Goal: Information Seeking & Learning: Learn about a topic

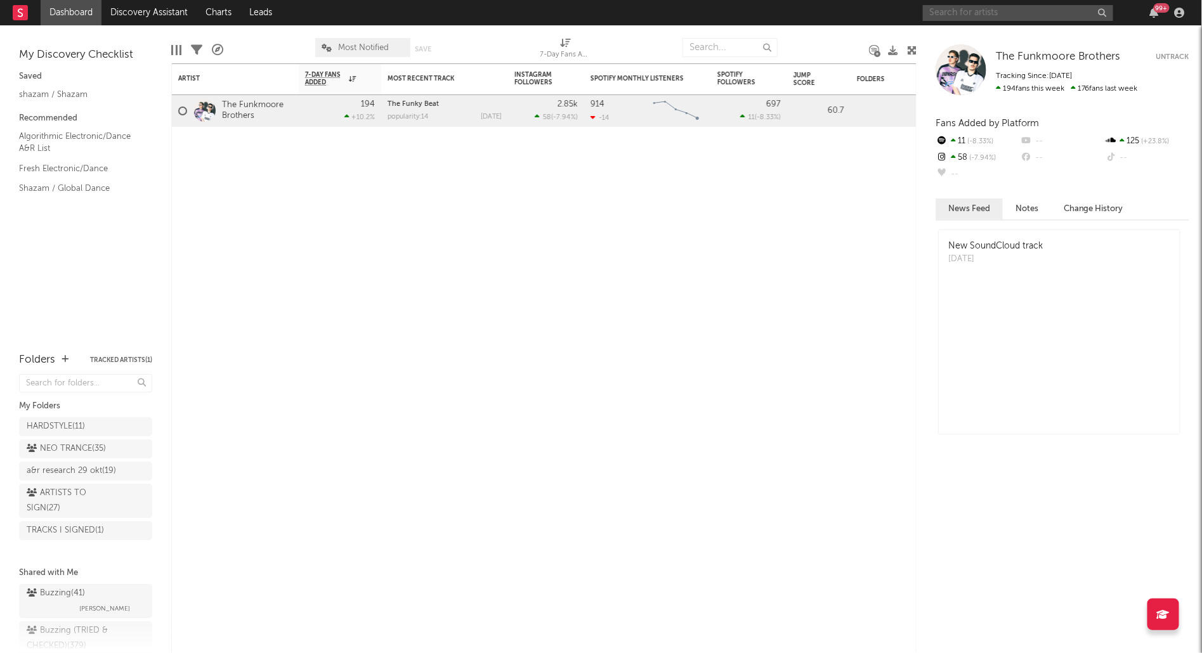
click at [979, 11] on input "text" at bounding box center [1018, 13] width 190 height 16
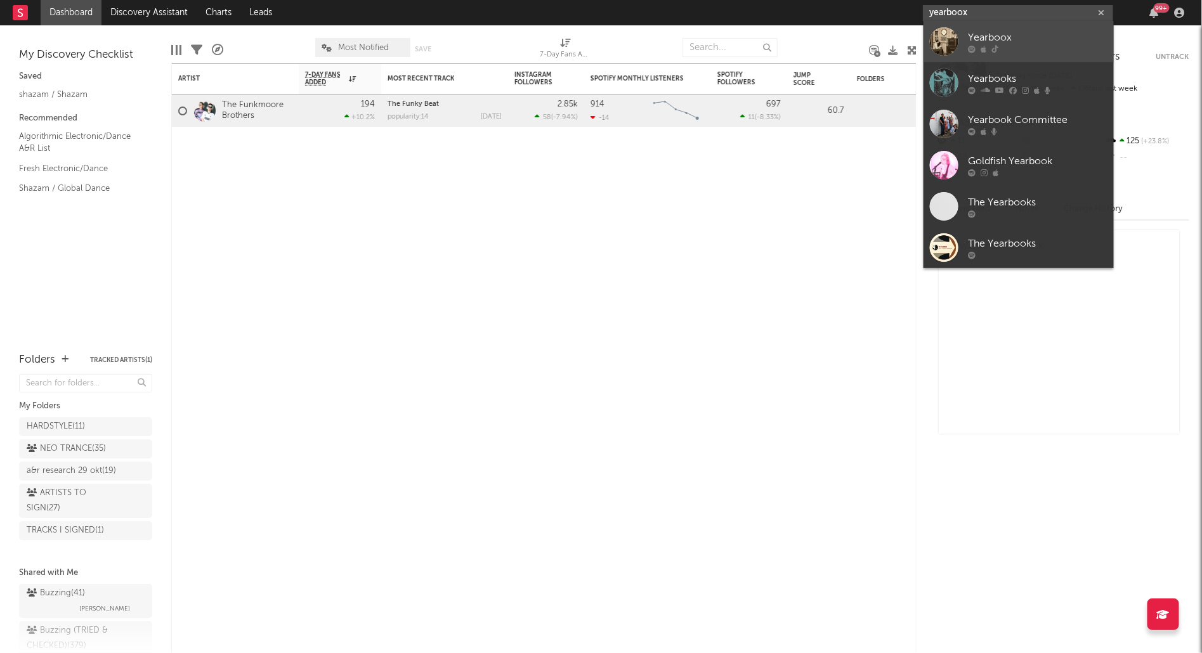
type input "yearboox"
click at [997, 36] on div "Yearboox" at bounding box center [1038, 37] width 140 height 15
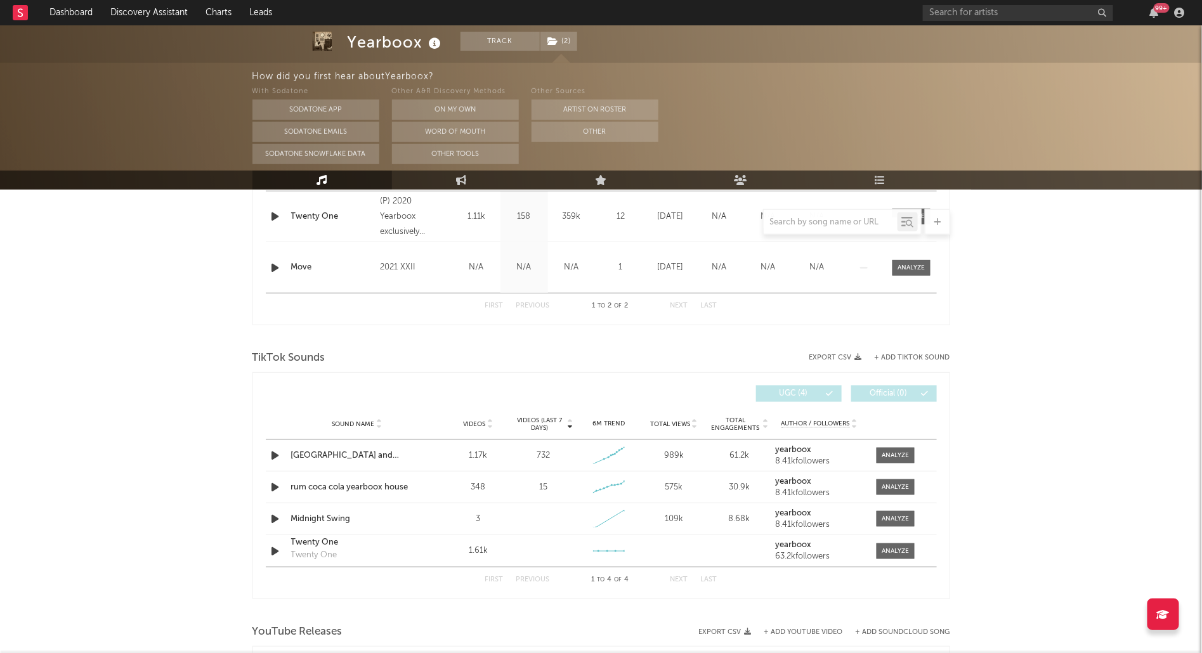
select select "6m"
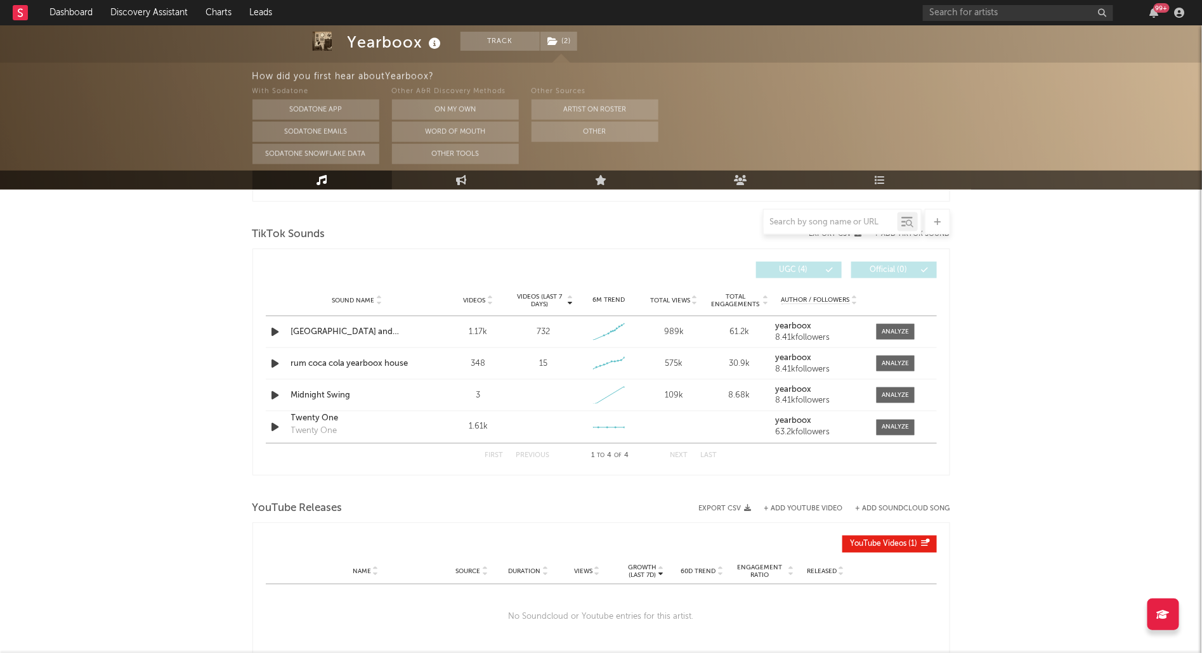
scroll to position [676, 0]
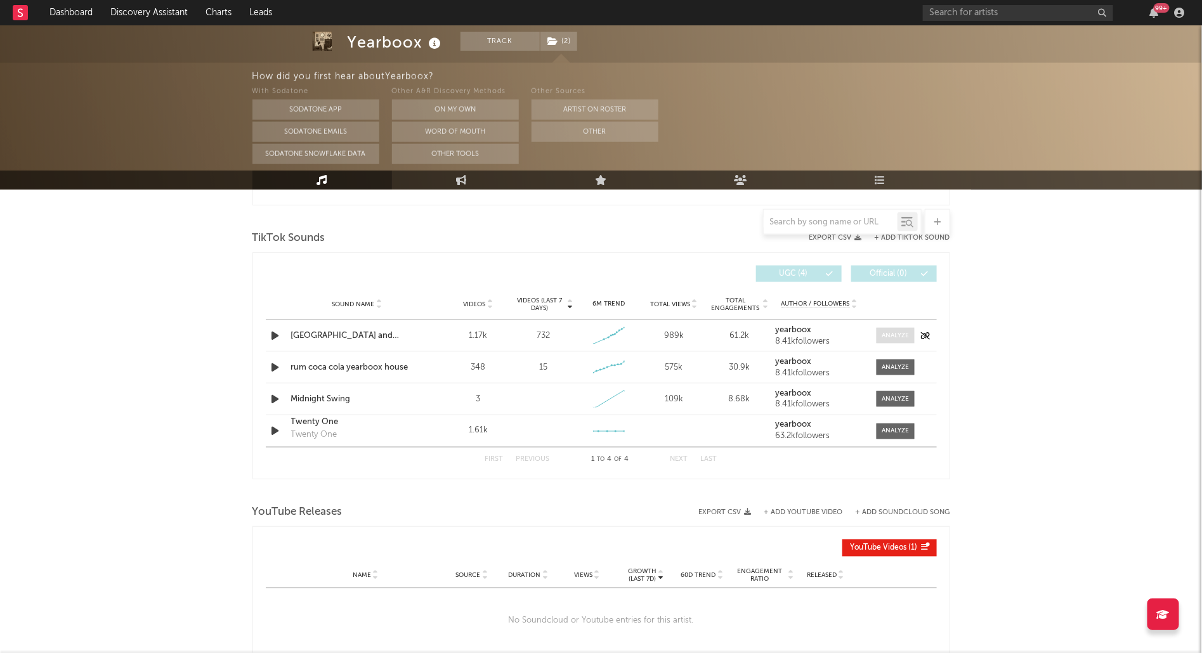
click at [896, 328] on span at bounding box center [896, 336] width 38 height 16
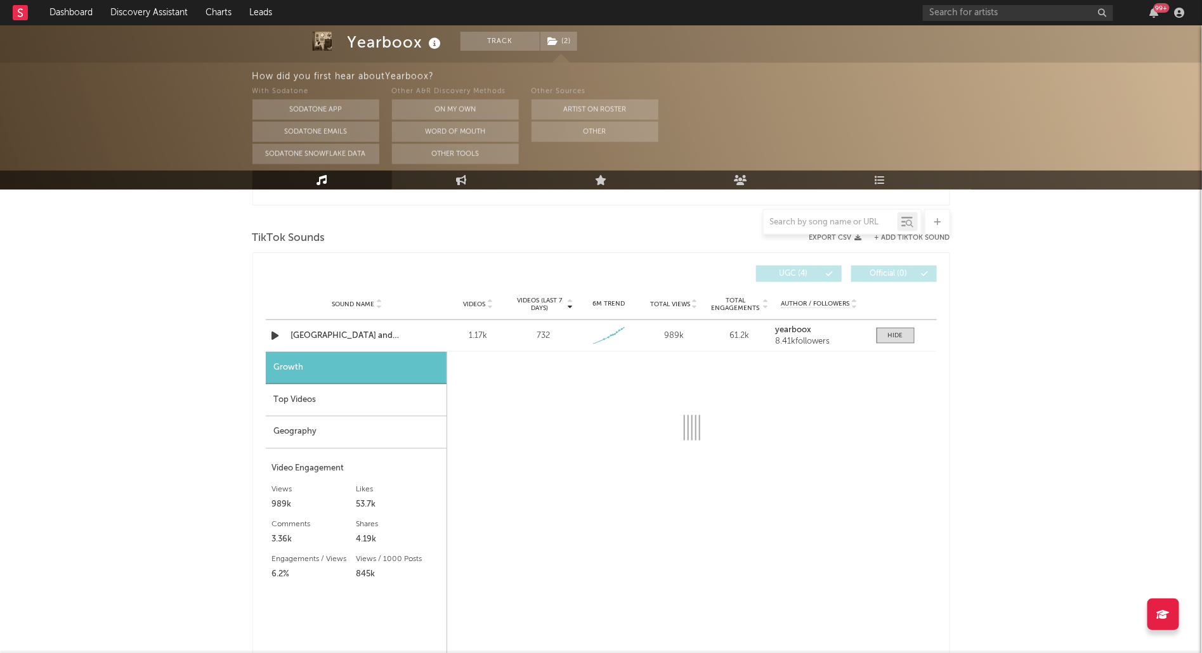
select select "1w"
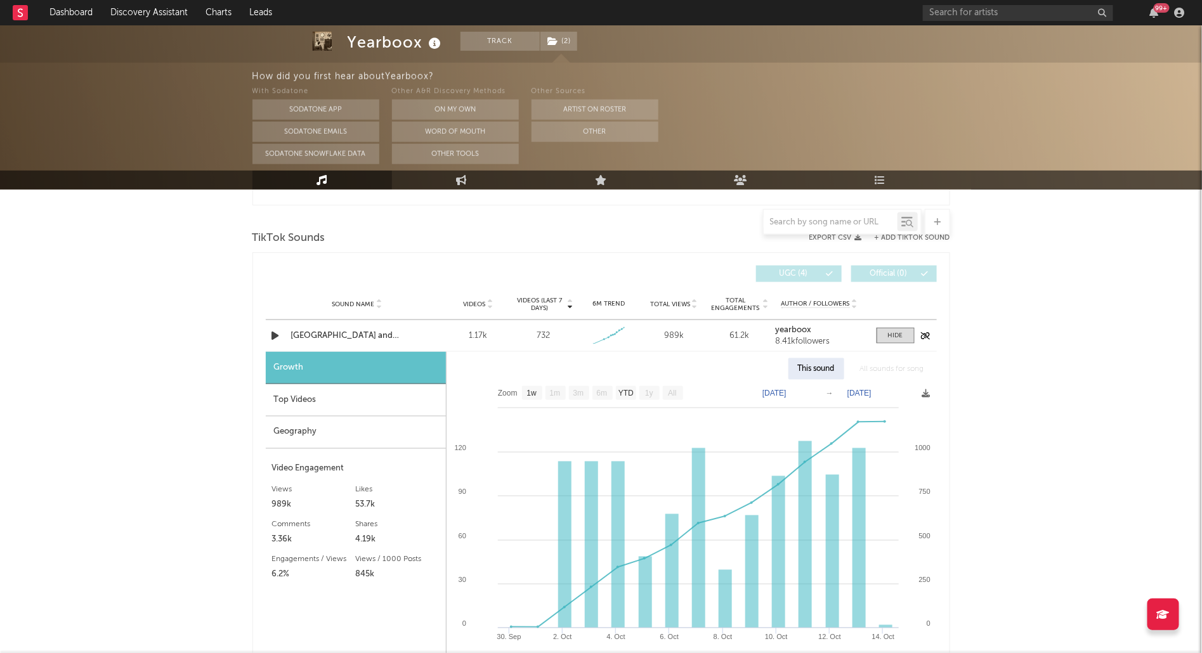
click at [328, 333] on div "[GEOGRAPHIC_DATA] and [GEOGRAPHIC_DATA]" at bounding box center [357, 336] width 133 height 13
